Goal: Task Accomplishment & Management: Manage account settings

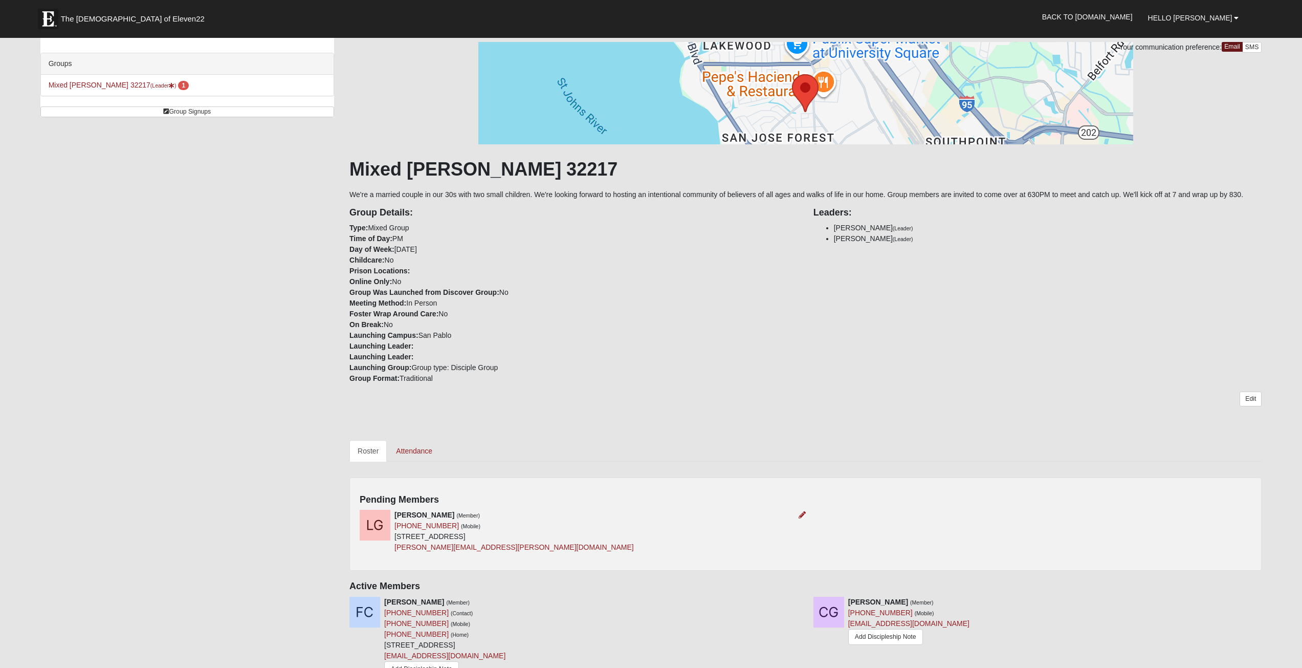
scroll to position [102, 0]
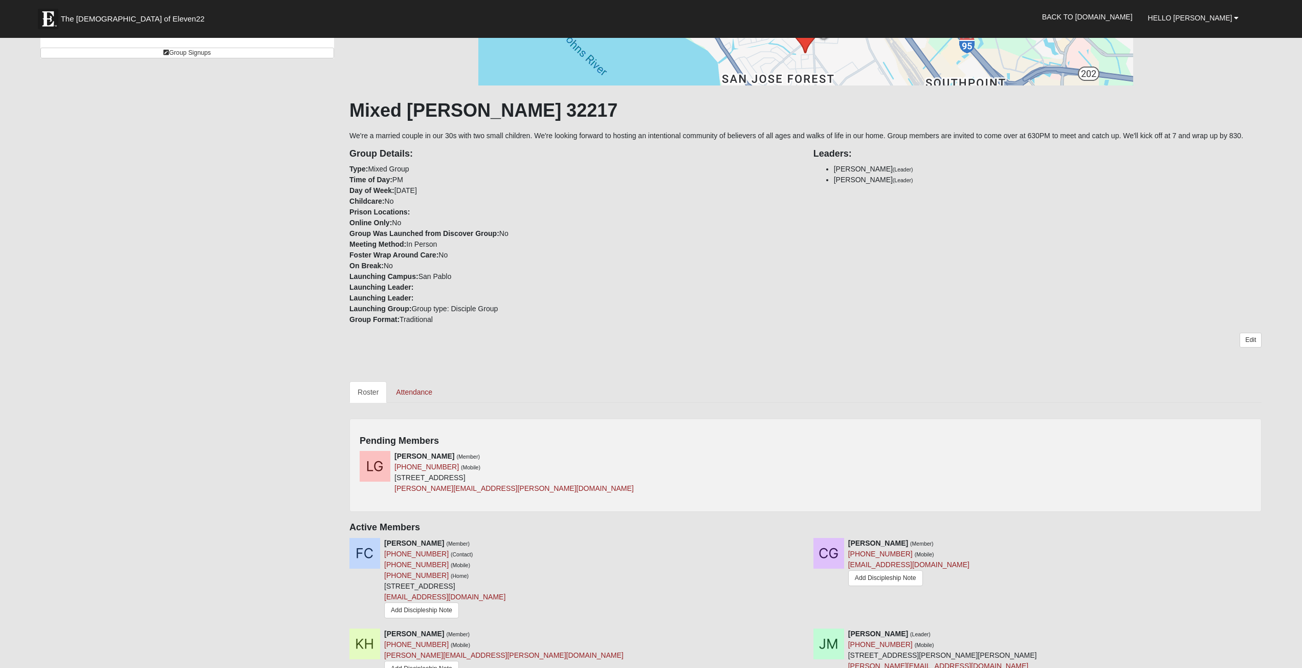
click at [1128, 450] on div "Pending Members Landon Gambert (Member) (904) 234-8719 (Mobile) 8601 Beach Blvd…" at bounding box center [805, 465] width 912 height 94
click at [1171, 413] on div "Your communication preference: Email SMS Mixed Mann 32217 We're a married coupl…" at bounding box center [805, 376] width 912 height 786
click at [369, 462] on img at bounding box center [375, 466] width 31 height 31
click at [379, 449] on div "Pending Members Landon Gambert (Member) (904) 234-8719 (Mobile) 8601 Beach Blvd…" at bounding box center [805, 465] width 912 height 94
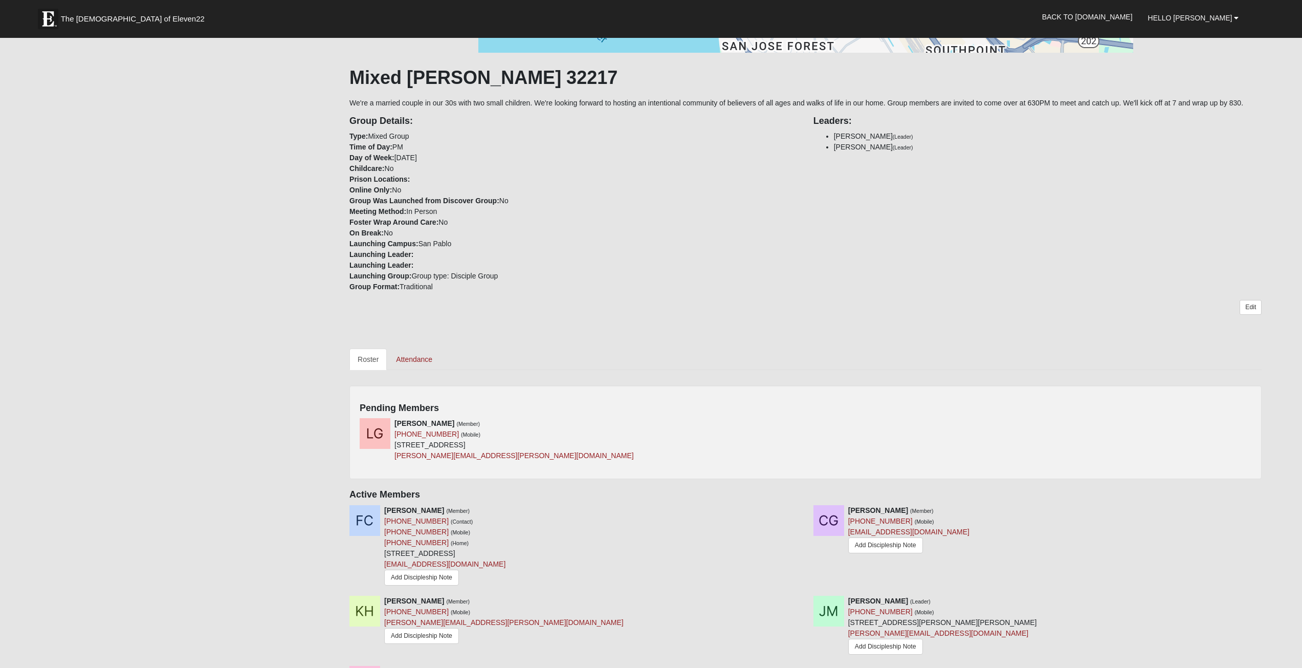
scroll to position [154, 0]
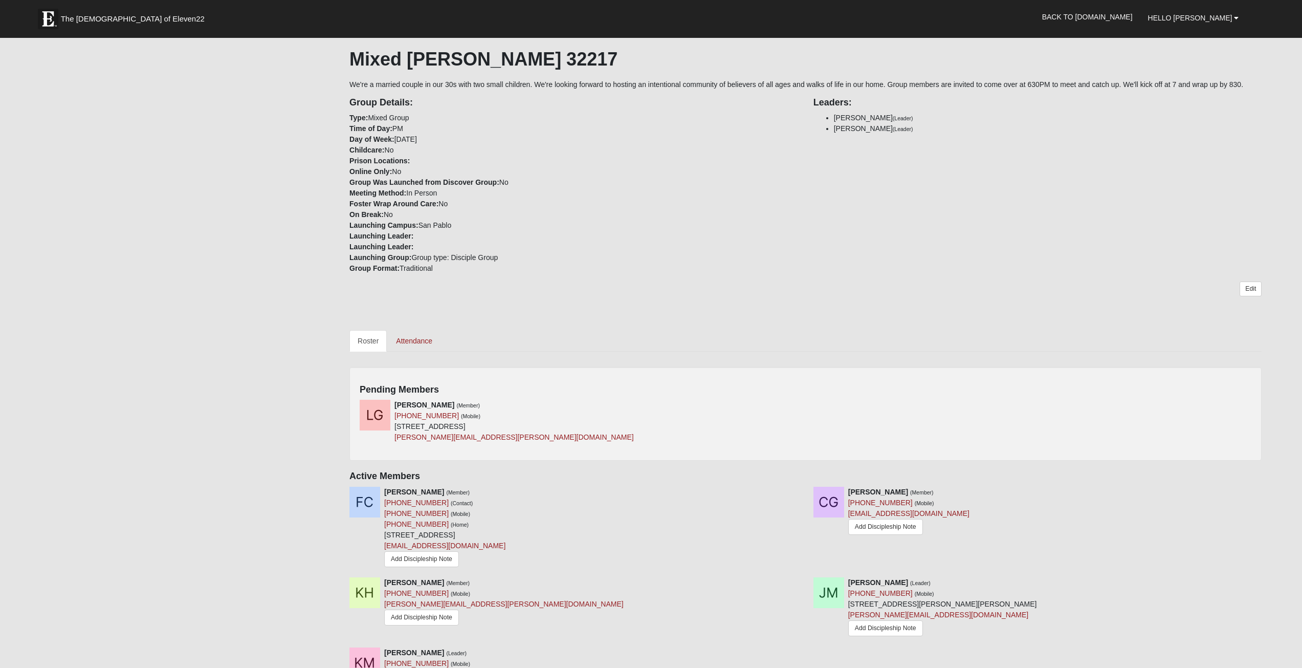
click at [1257, 424] on div "Landon Gambert (Member) (904) 234-8719 (Mobile) 8601 Beach Blvd Apt 612 Jackson…" at bounding box center [805, 425] width 907 height 51
drag, startPoint x: 1255, startPoint y: 420, endPoint x: 1254, endPoint y: 411, distance: 8.7
click at [1254, 420] on div "Landon Gambert (Member) (904) 234-8719 (Mobile) 8601 Beach Blvd Apt 612 Jackson…" at bounding box center [805, 425] width 907 height 51
click at [1249, 286] on link "Edit" at bounding box center [1251, 288] width 22 height 15
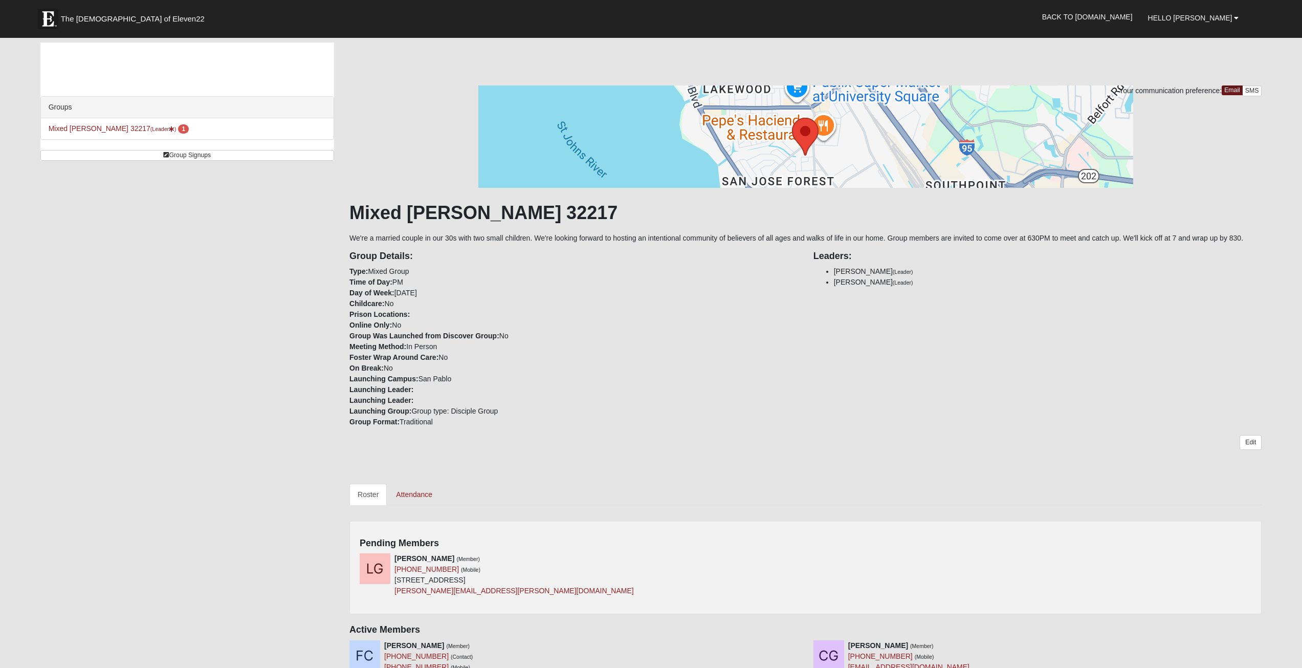
scroll to position [307, 0]
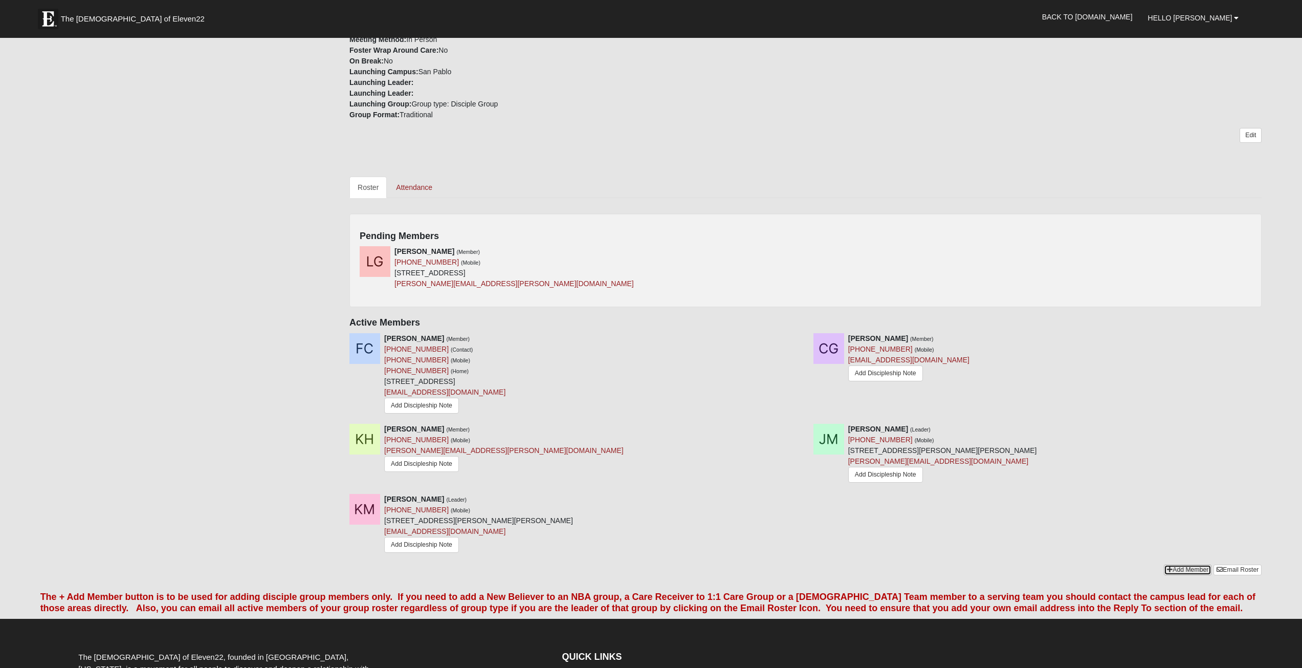
click at [1171, 571] on link "Add Member" at bounding box center [1188, 569] width 48 height 11
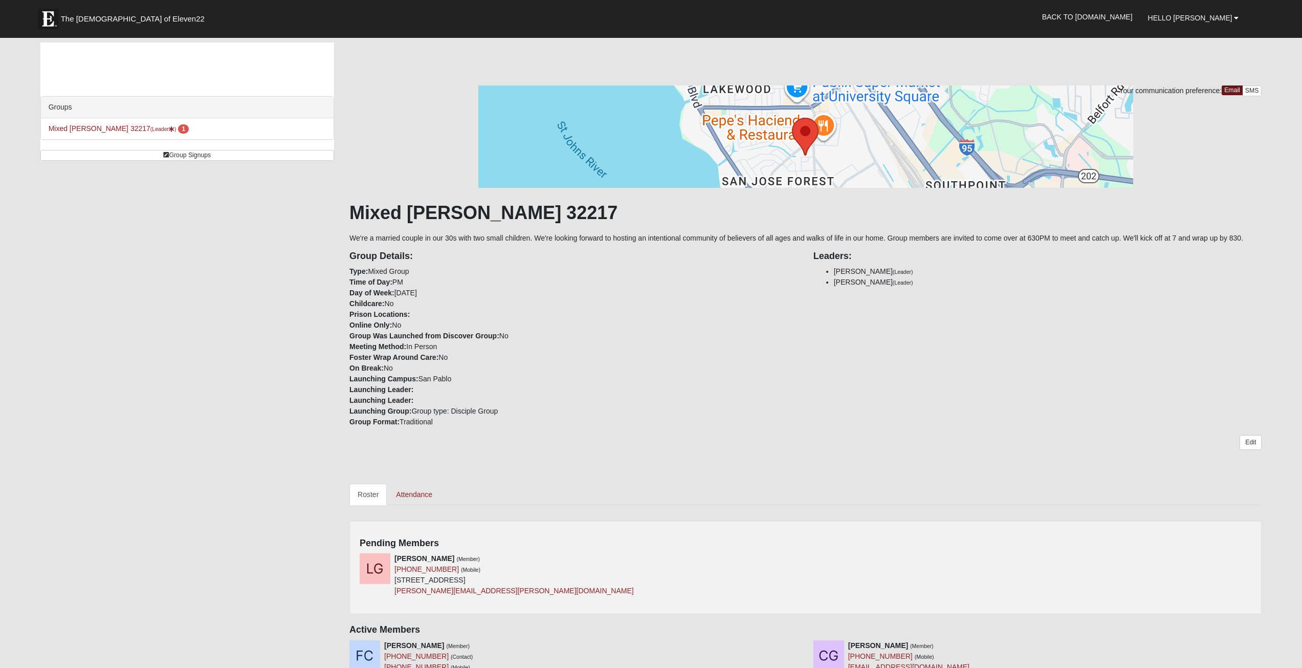
scroll to position [307, 0]
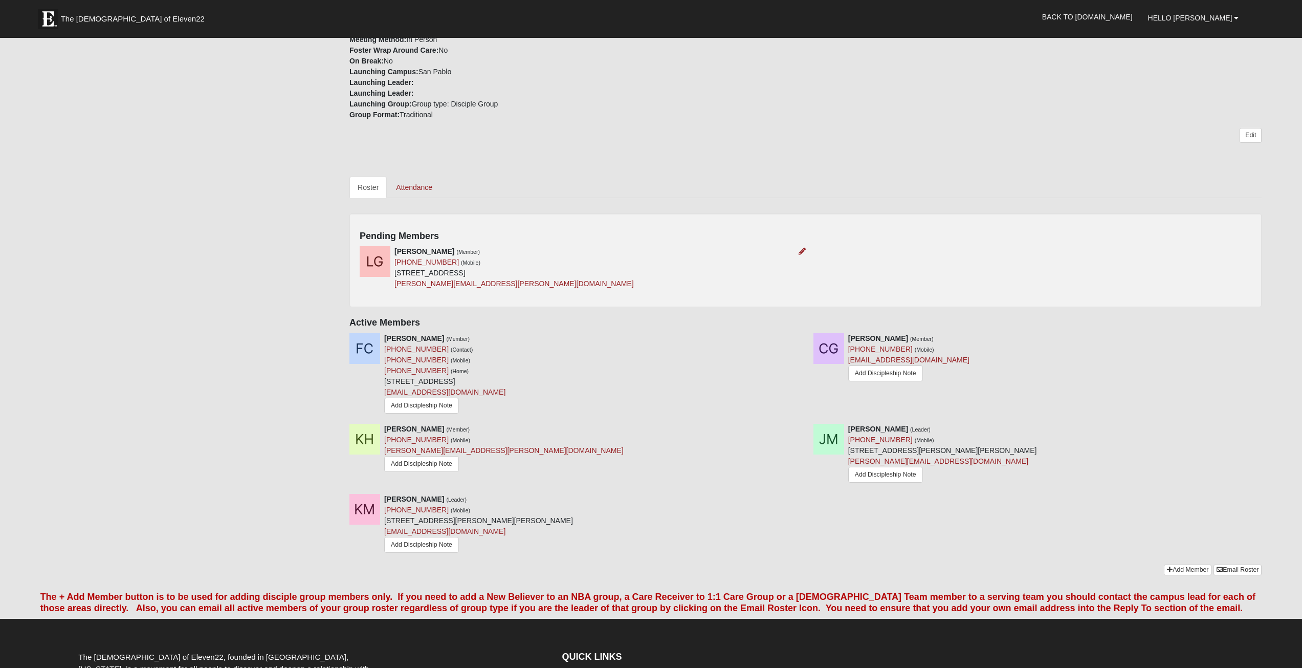
click at [371, 259] on img at bounding box center [375, 261] width 31 height 31
click at [385, 240] on h4 "Pending Members" at bounding box center [806, 236] width 892 height 11
click at [387, 234] on h4 "Pending Members" at bounding box center [806, 236] width 892 height 11
drag, startPoint x: 557, startPoint y: 254, endPoint x: 628, endPoint y: 298, distance: 83.6
click at [560, 258] on div "Landon Gambert (Member) (904) 234-8719 (Mobile) 8601 Beach Blvd Apt 612 Jackson…" at bounding box center [514, 267] width 239 height 43
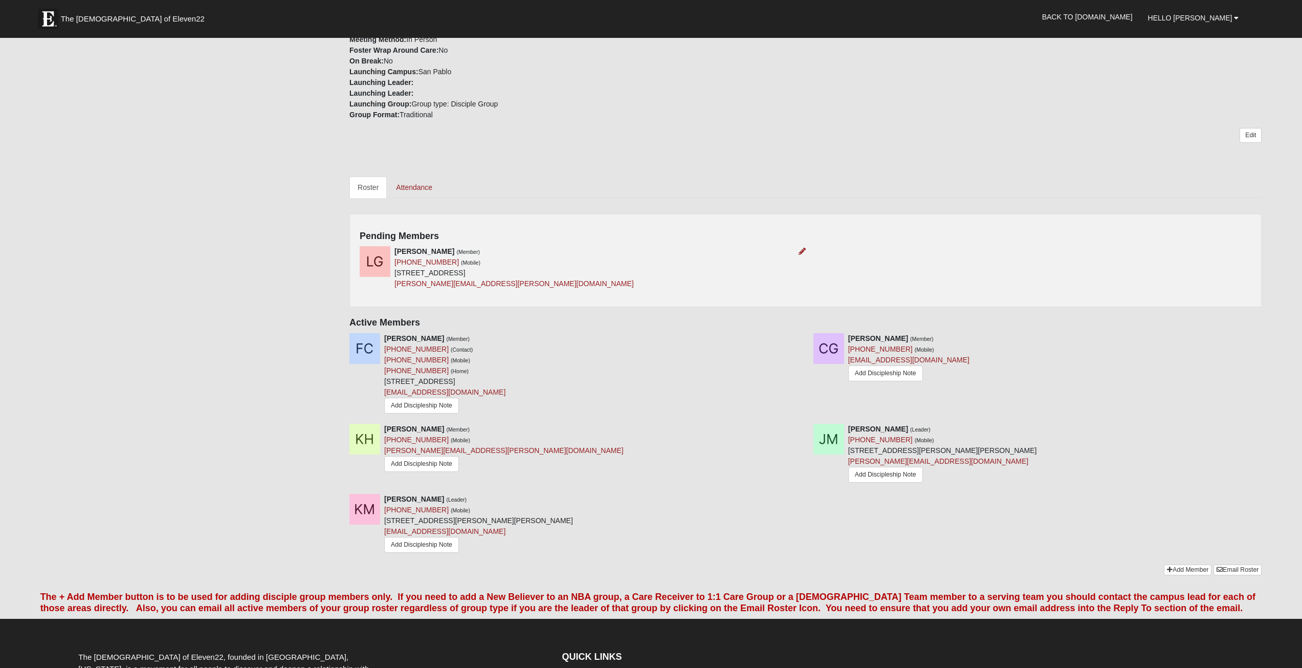
click at [798, 266] on div "Landon Gambert (Member) (904) 234-8719 (Mobile) 8601 Beach Blvd Apt 612 Jackson…" at bounding box center [579, 267] width 454 height 43
click at [799, 259] on div "Landon Gambert (Member) (904) 234-8719 (Mobile) 8601 Beach Blvd Apt 612 Jackson…" at bounding box center [579, 267] width 454 height 43
click at [800, 253] on icon at bounding box center [802, 251] width 7 height 7
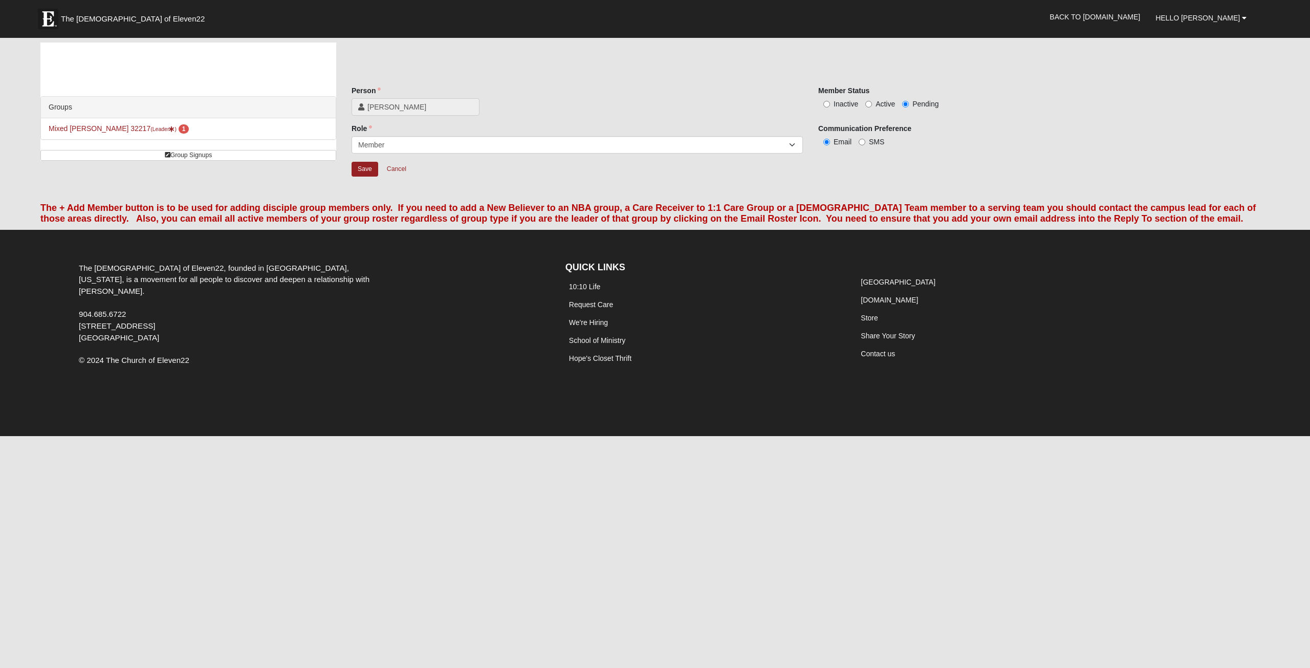
click at [880, 109] on label "Active" at bounding box center [880, 104] width 30 height 10
click at [872, 107] on input "Active" at bounding box center [868, 104] width 7 height 7
radio input "true"
click at [376, 164] on input "Save" at bounding box center [365, 169] width 27 height 15
